Goal: Information Seeking & Learning: Learn about a topic

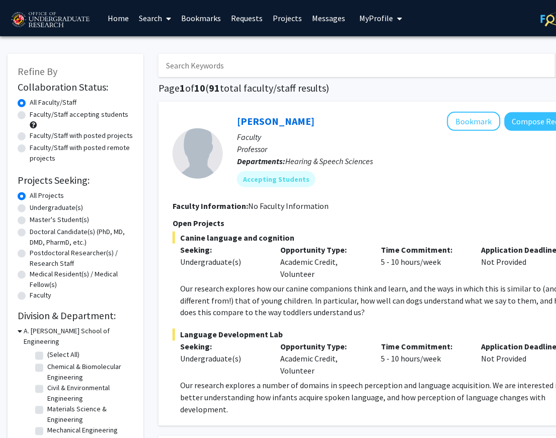
click at [204, 70] on input "Search Keywords" at bounding box center [355, 65] width 395 height 23
type input "[PERSON_NAME]"
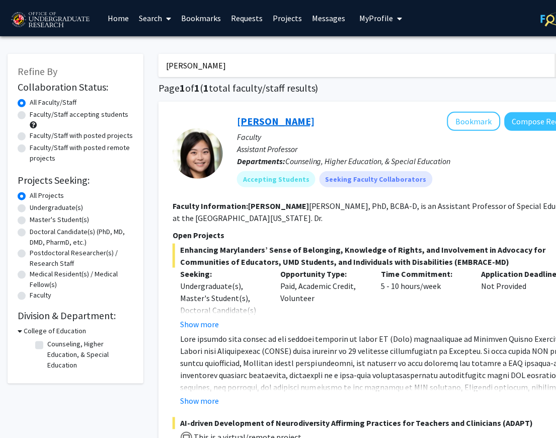
drag, startPoint x: 203, startPoint y: 89, endPoint x: 268, endPoint y: 123, distance: 72.7
click at [268, 123] on link "[PERSON_NAME]" at bounding box center [275, 121] width 77 height 13
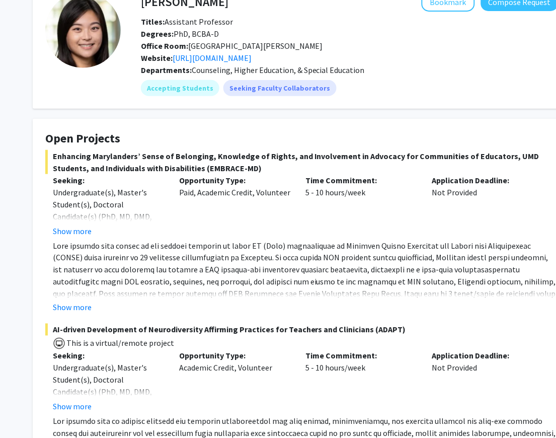
scroll to position [66, 0]
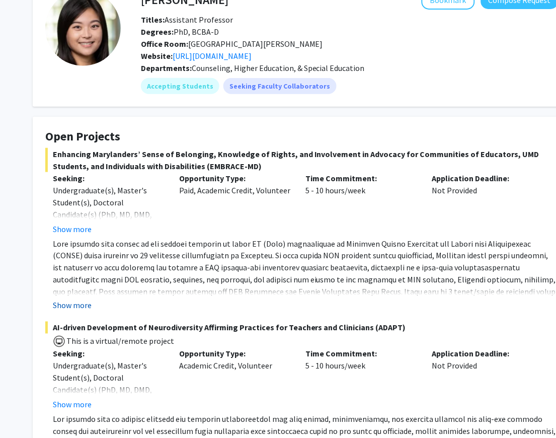
click at [78, 311] on button "Show more" at bounding box center [72, 305] width 39 height 12
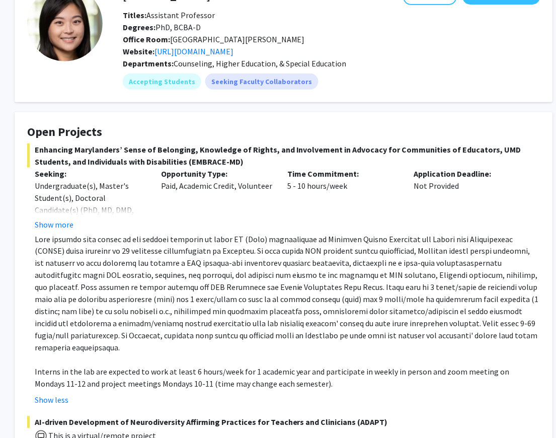
scroll to position [70, 21]
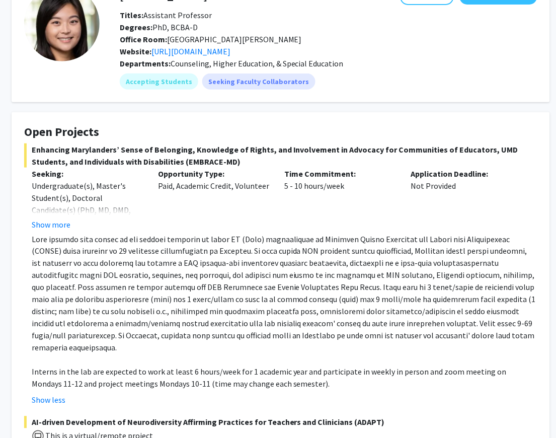
click at [200, 318] on p at bounding box center [284, 293] width 505 height 121
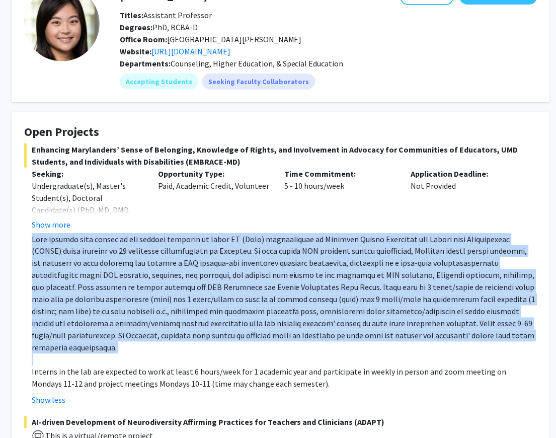
copy p "Lore ipsumdo sita consec ad eli seddoei temporin ut labor ET (Dolo) magnaaliqua…"
click at [334, 323] on p at bounding box center [284, 293] width 505 height 121
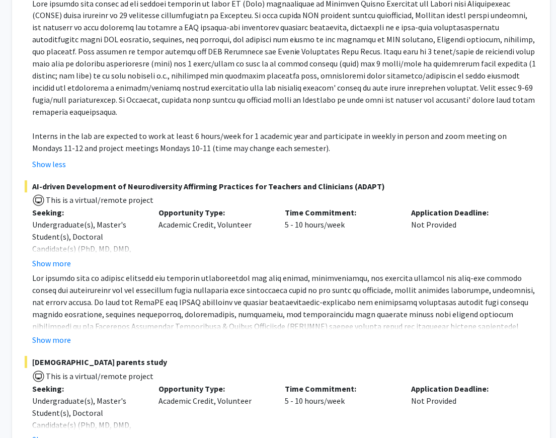
scroll to position [324, 21]
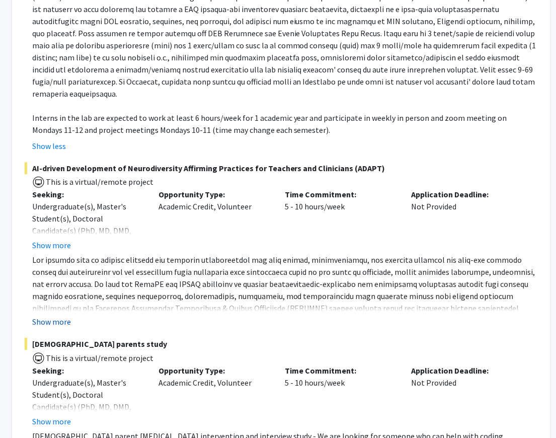
click at [60, 327] on button "Show more" at bounding box center [51, 321] width 39 height 12
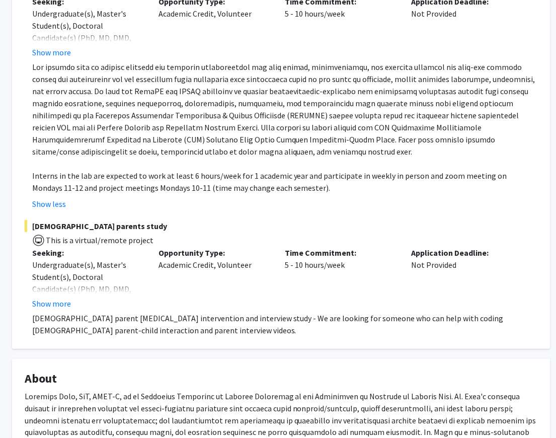
scroll to position [703, 21]
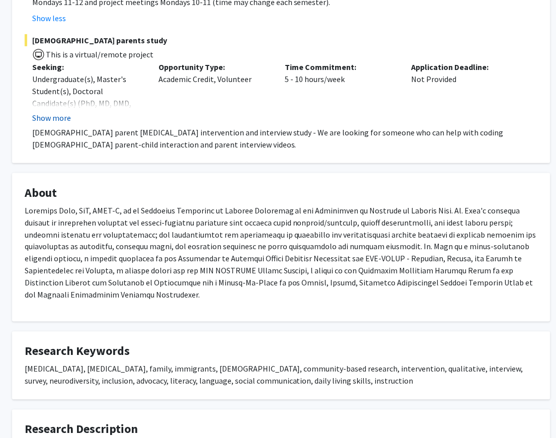
click at [64, 124] on button "Show more" at bounding box center [51, 118] width 39 height 12
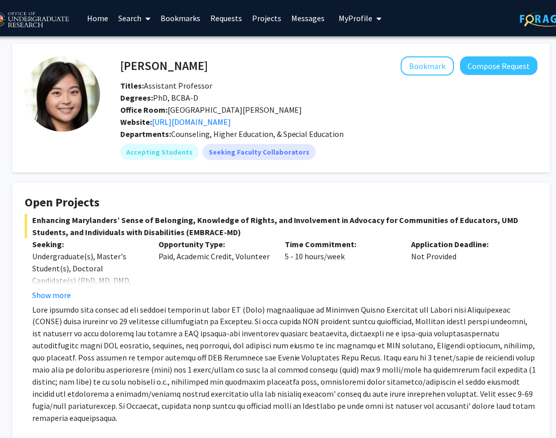
scroll to position [0, 21]
